Goal: Navigation & Orientation: Find specific page/section

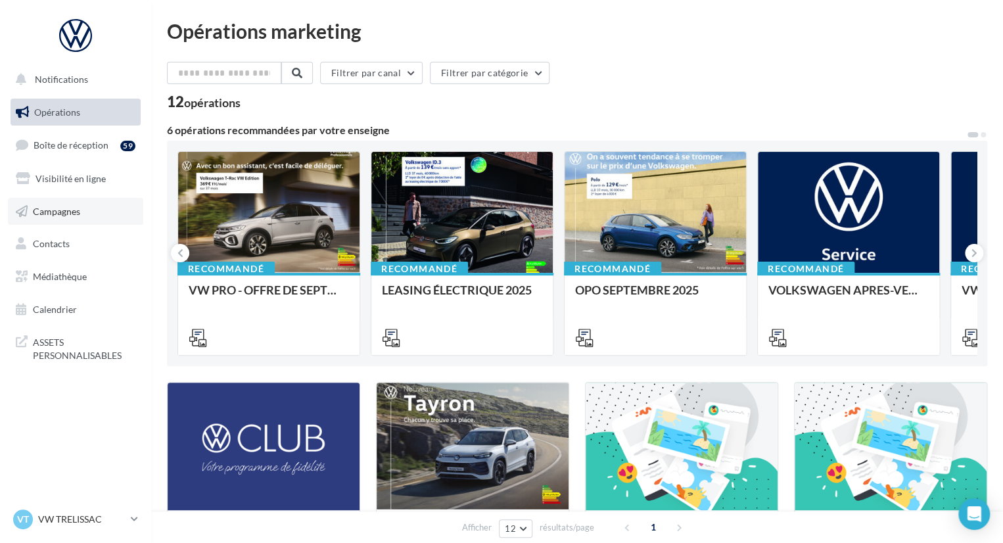
click at [81, 208] on link "Campagnes" at bounding box center [75, 212] width 135 height 28
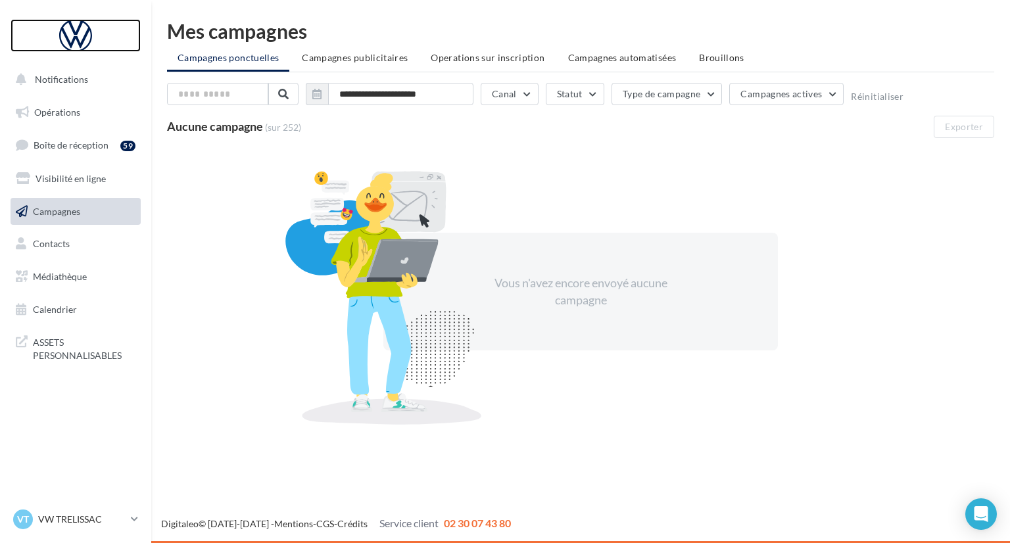
click at [86, 33] on div at bounding box center [75, 35] width 105 height 33
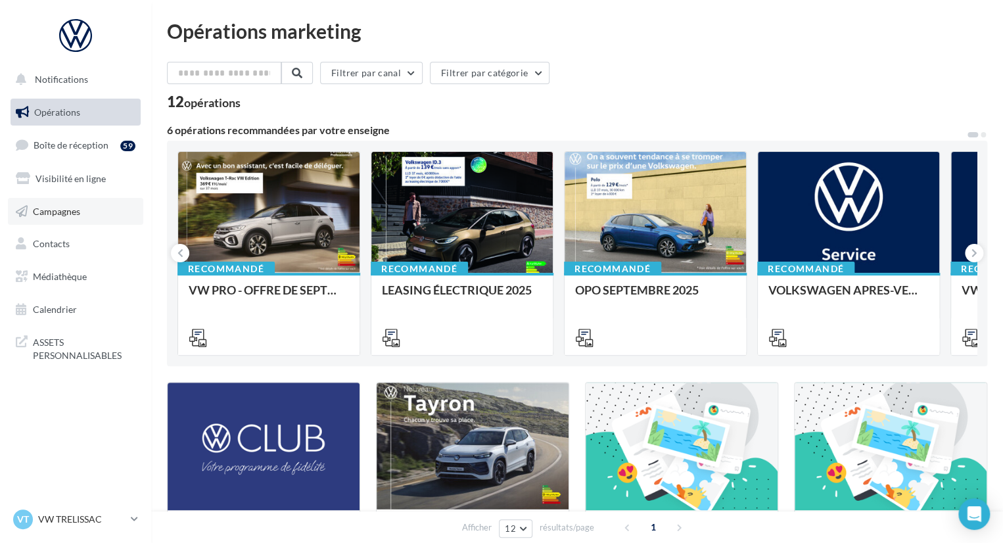
click at [76, 218] on link "Campagnes" at bounding box center [75, 212] width 135 height 28
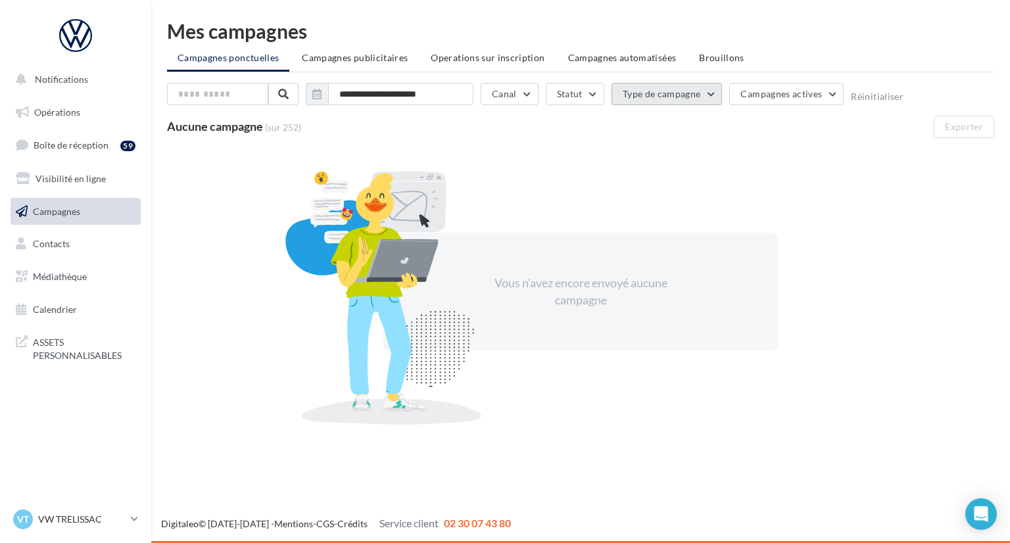
click at [685, 93] on button "Type de campagne" at bounding box center [667, 94] width 111 height 22
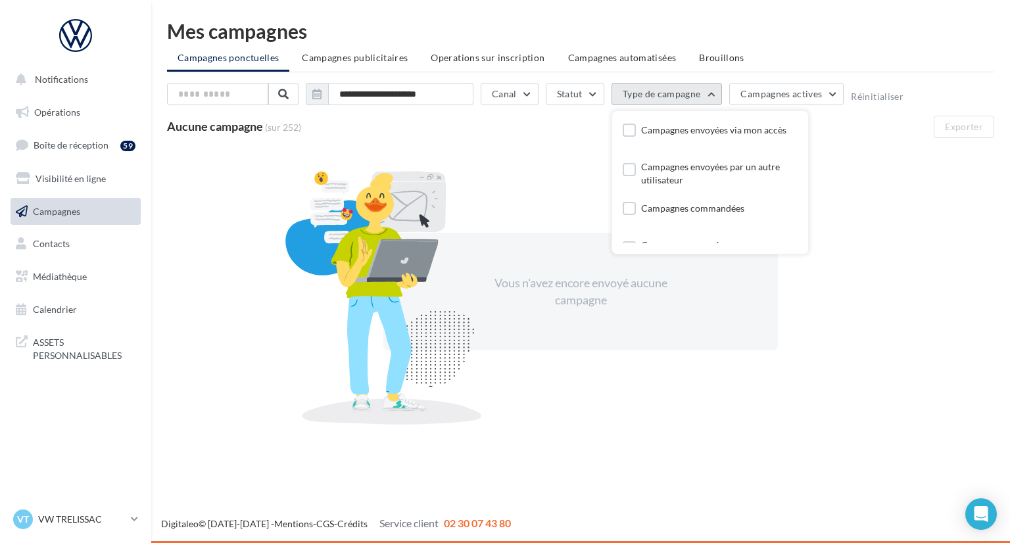
click at [685, 93] on button "Type de campagne" at bounding box center [667, 94] width 111 height 22
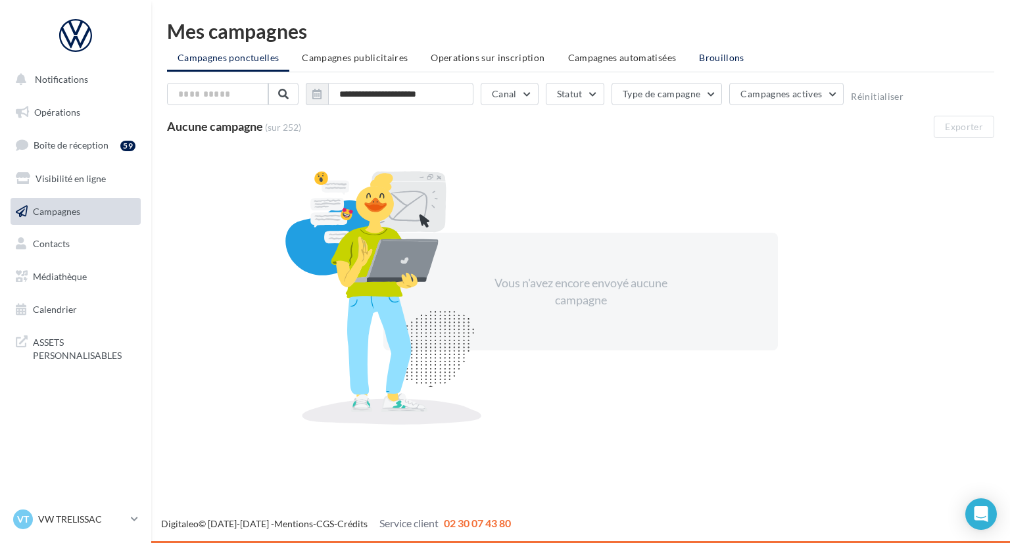
click at [720, 63] on span "Brouillons" at bounding box center [721, 57] width 45 height 11
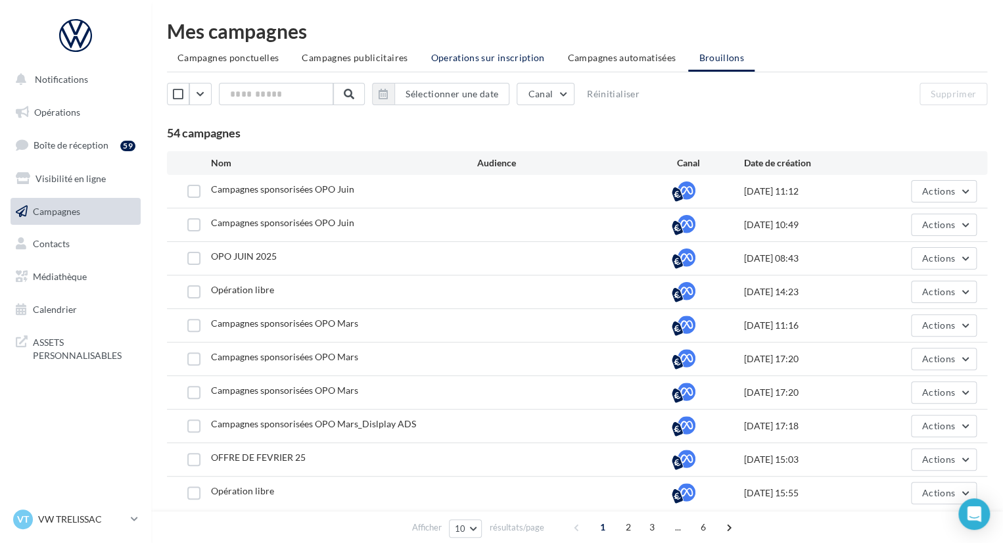
click at [501, 64] on li "Operations sur inscription" at bounding box center [487, 58] width 135 height 24
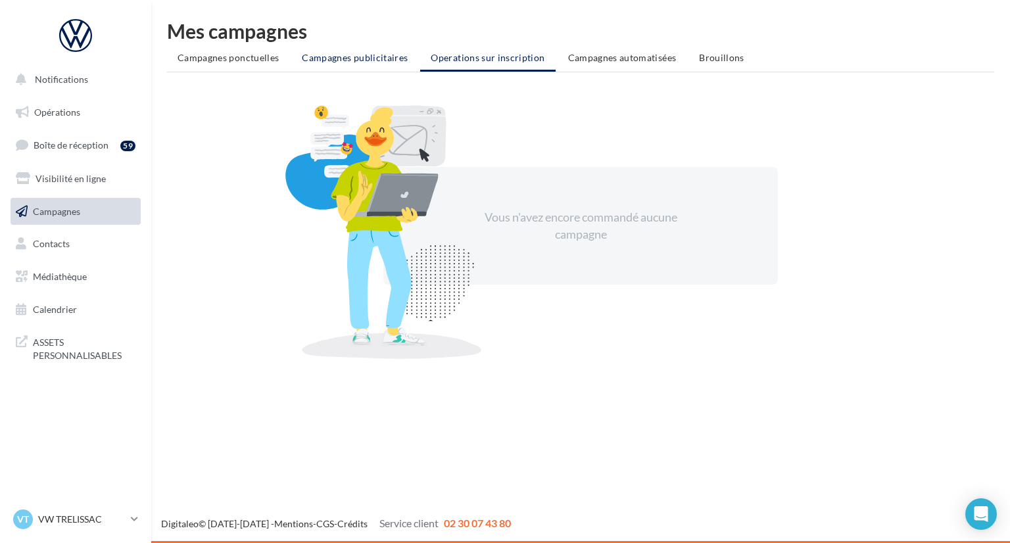
click at [358, 60] on span "Campagnes publicitaires" at bounding box center [355, 57] width 106 height 11
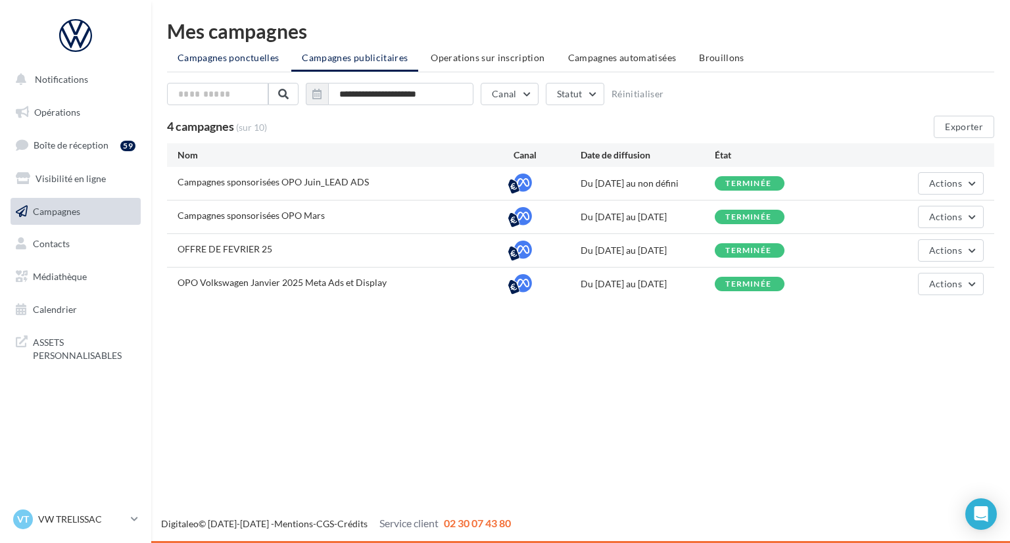
click at [249, 63] on span "Campagnes ponctuelles" at bounding box center [228, 57] width 101 height 11
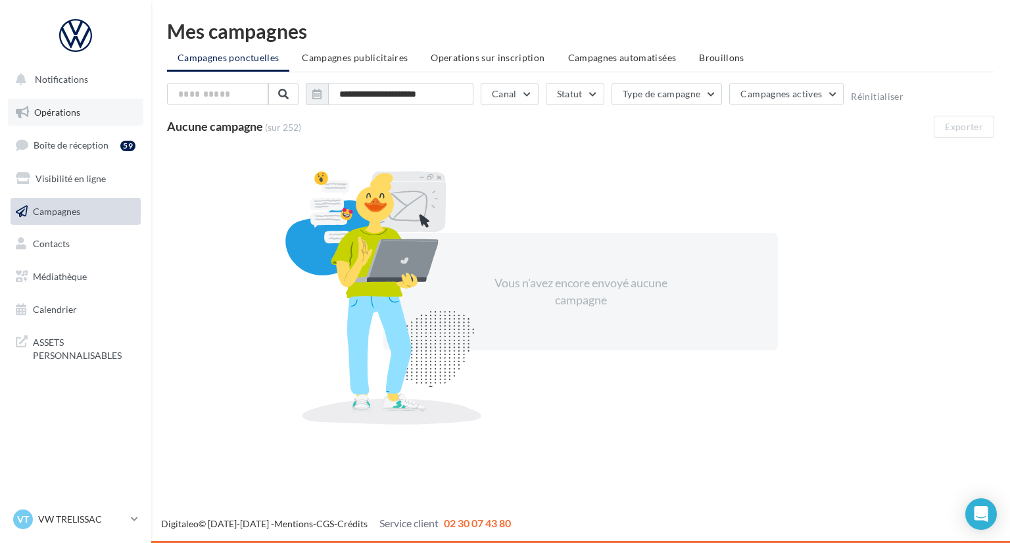
click at [76, 112] on span "Opérations" at bounding box center [57, 112] width 46 height 11
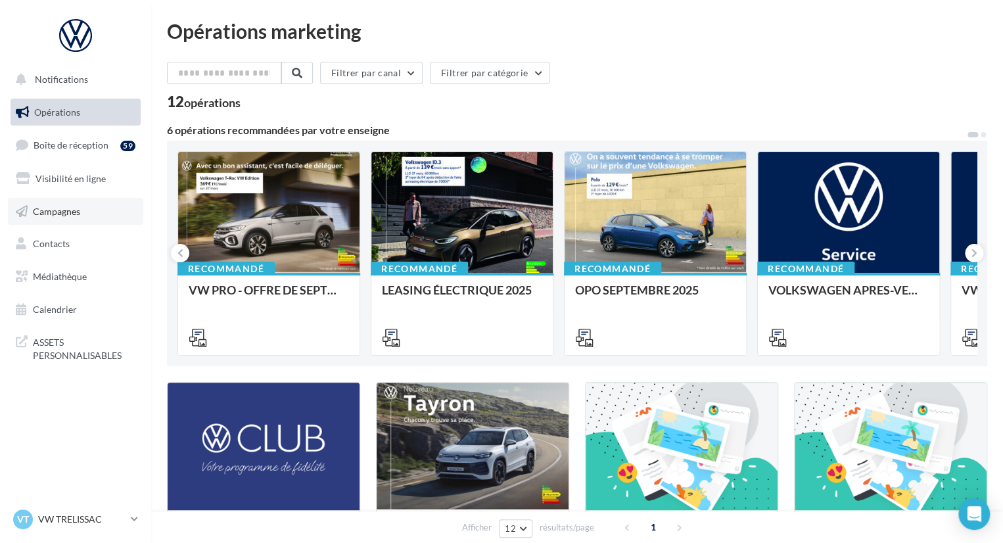
click at [83, 216] on link "Campagnes" at bounding box center [75, 212] width 135 height 28
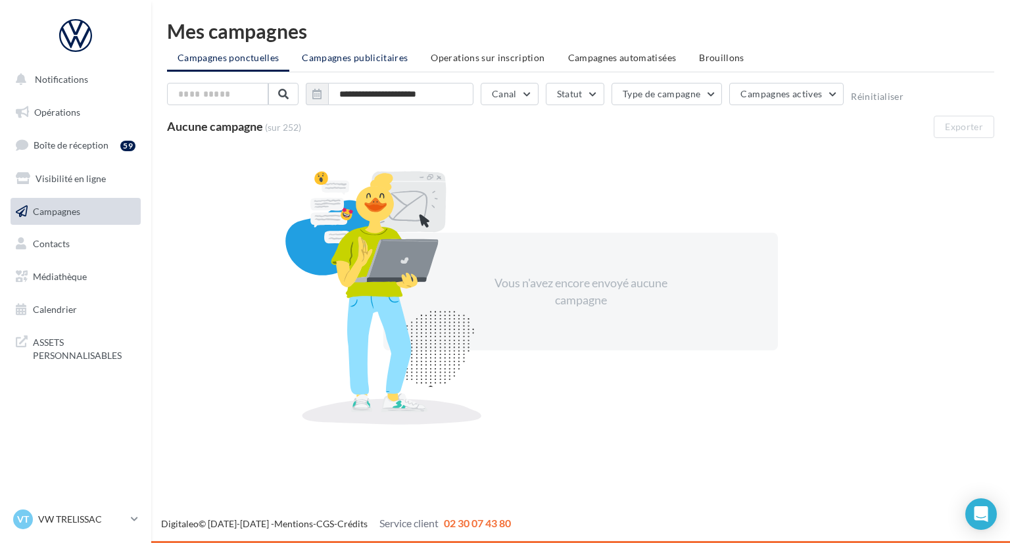
click at [316, 56] on span "Campagnes publicitaires" at bounding box center [355, 57] width 106 height 11
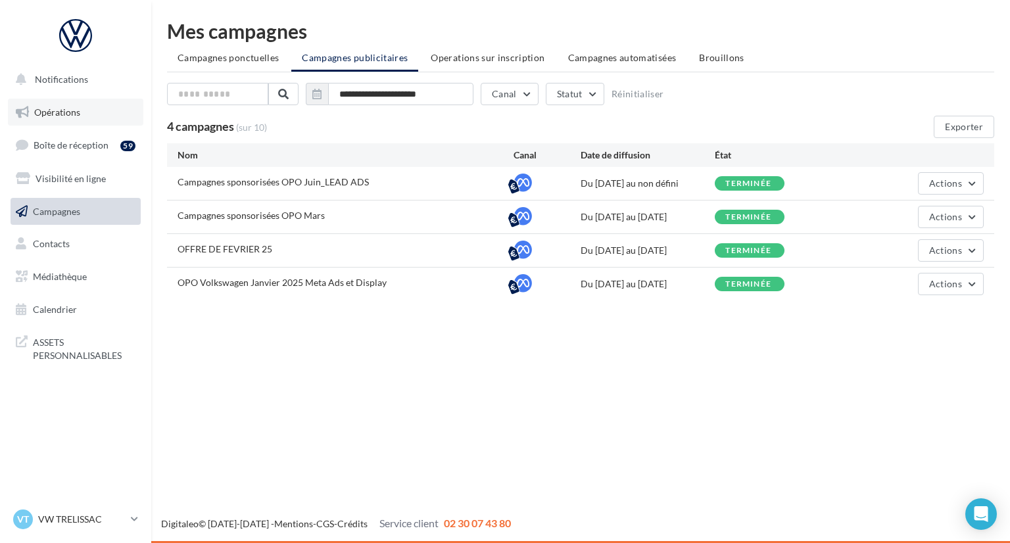
click at [51, 114] on span "Opérations" at bounding box center [57, 112] width 46 height 11
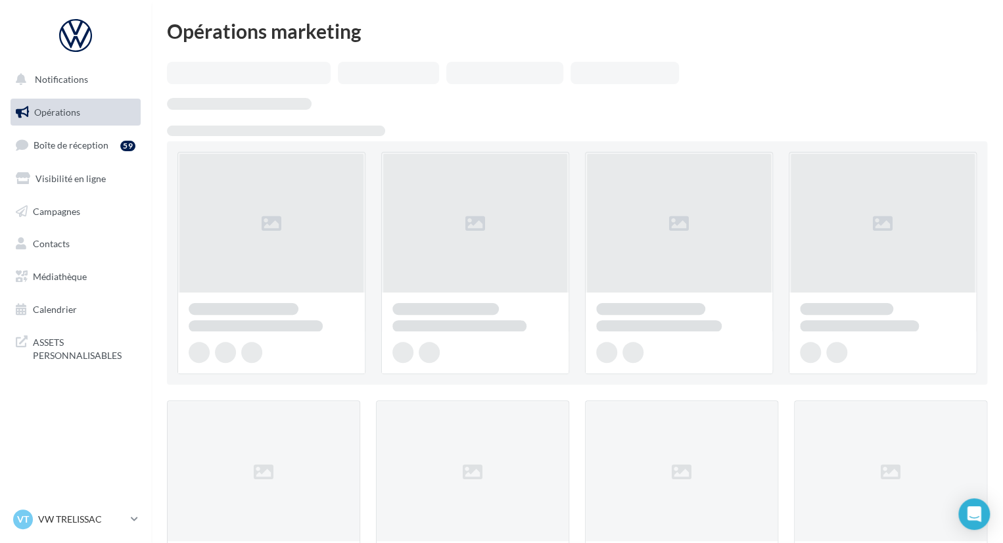
click at [59, 205] on span "Campagnes" at bounding box center [56, 210] width 47 height 11
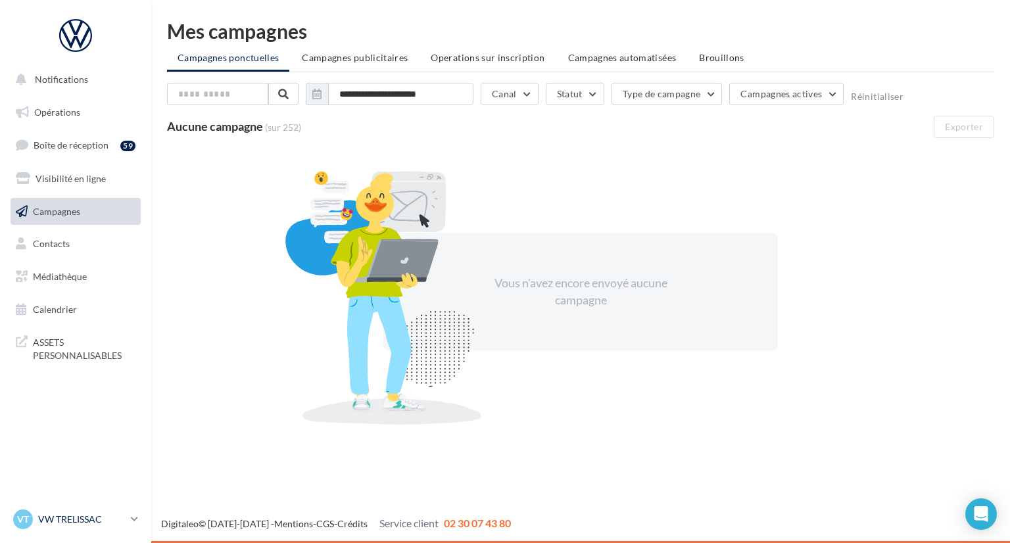
click at [132, 529] on link "VT VW TRELISSAC vw-tre-pau" at bounding box center [76, 519] width 130 height 25
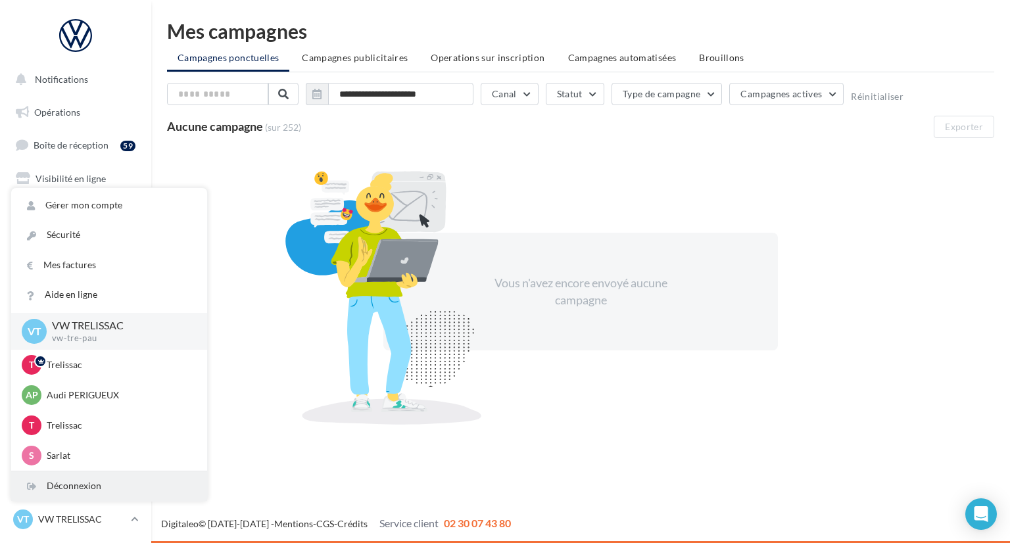
click at [62, 482] on div "Déconnexion" at bounding box center [109, 487] width 196 height 30
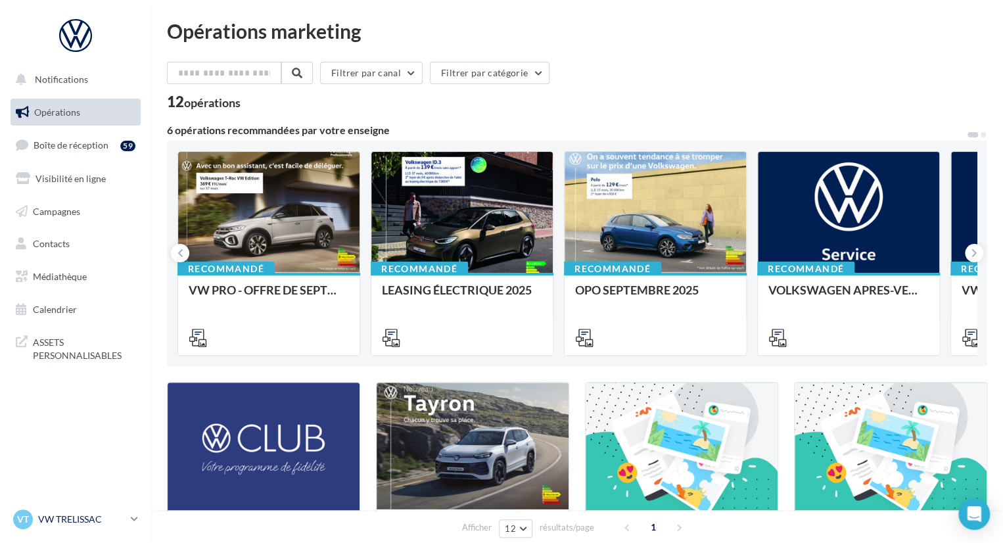
click at [124, 514] on p "VW TRELISSAC" at bounding box center [81, 519] width 87 height 13
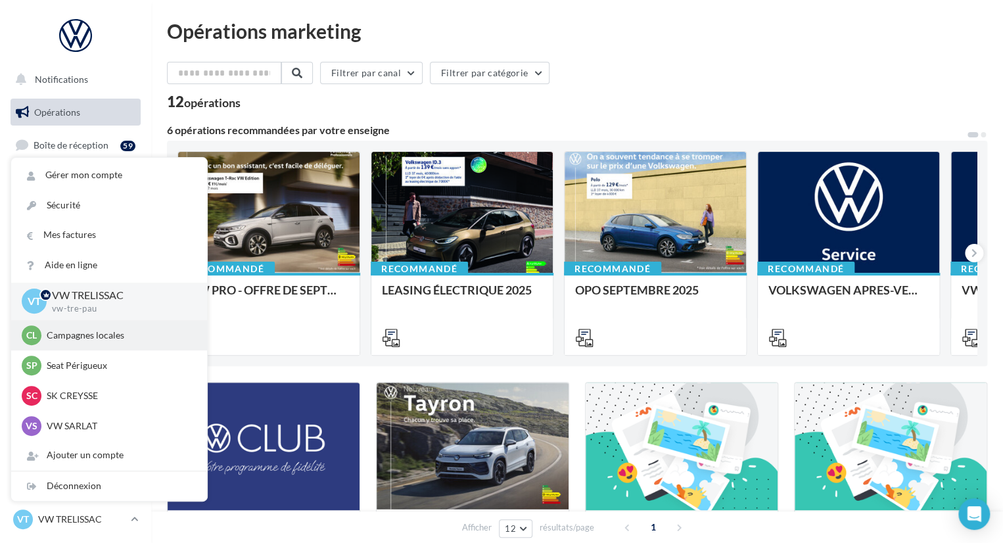
click at [105, 340] on p "Campagnes locales" at bounding box center [119, 335] width 145 height 13
